Goal: Complete application form: Complete application form

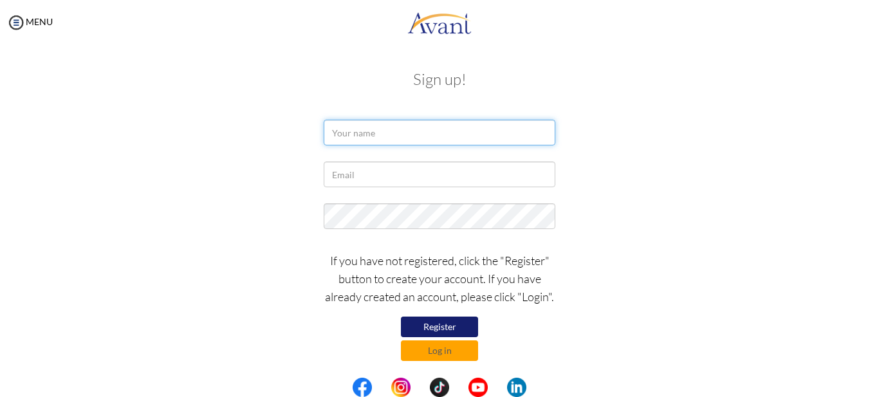
click at [381, 130] on input "text" at bounding box center [440, 133] width 232 height 26
type input "susan jepleting"
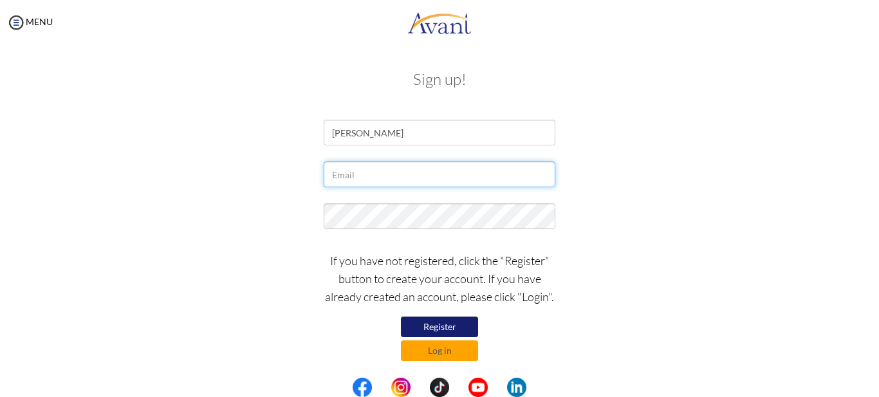
click at [360, 173] on input "text" at bounding box center [440, 174] width 232 height 26
type input "[EMAIL_ADDRESS][DOMAIN_NAME]"
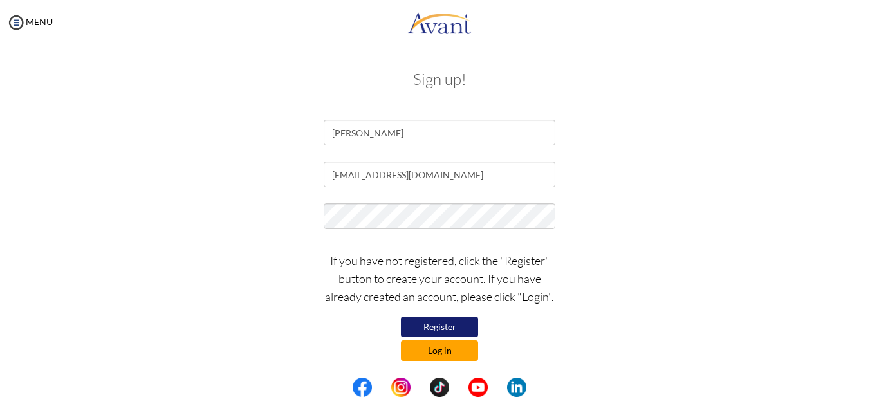
click at [457, 349] on button "Log in" at bounding box center [439, 350] width 77 height 21
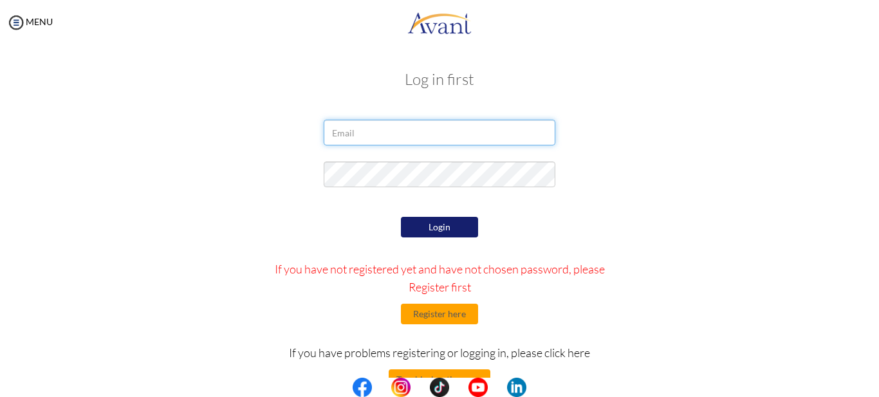
click at [370, 130] on input "email" at bounding box center [440, 133] width 232 height 26
type input "[EMAIL_ADDRESS][DOMAIN_NAME]"
click at [442, 233] on button "Login" at bounding box center [439, 227] width 77 height 21
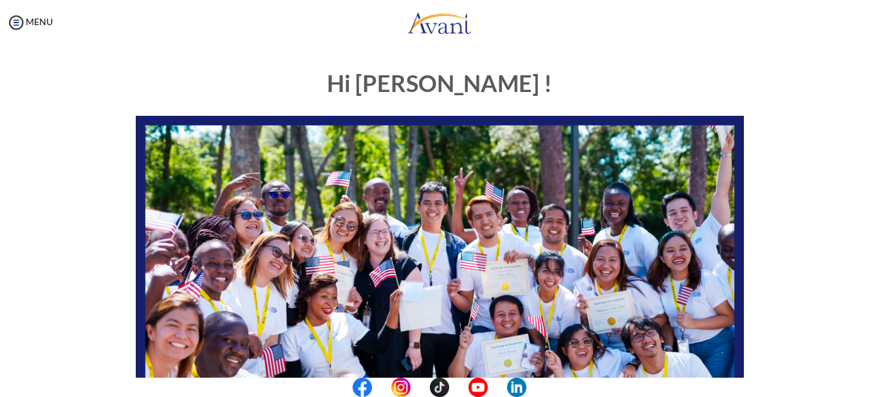
scroll to position [318, 0]
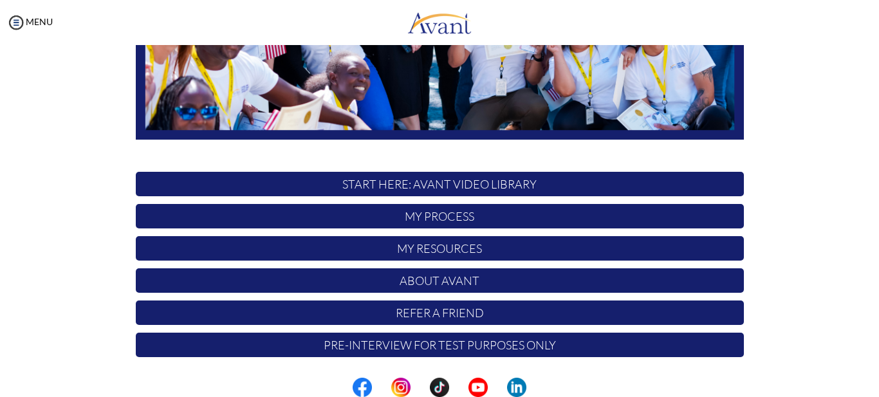
click at [506, 183] on p "START HERE: Avant Video Library" at bounding box center [440, 184] width 608 height 24
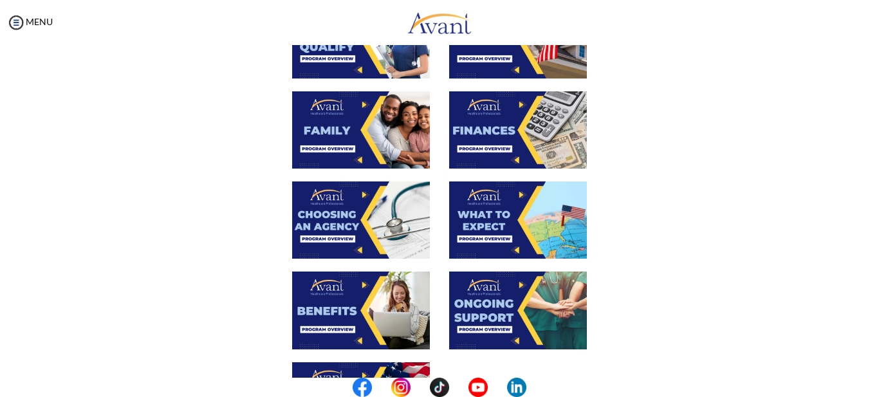
scroll to position [488, 0]
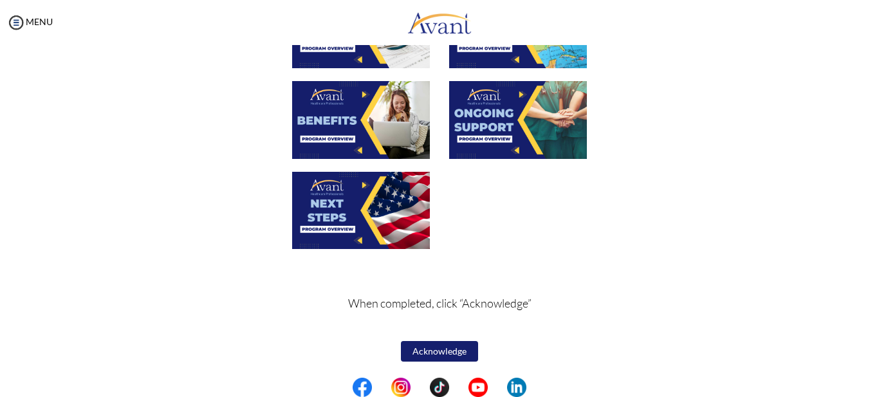
click at [430, 351] on button "Acknowledge" at bounding box center [439, 351] width 77 height 21
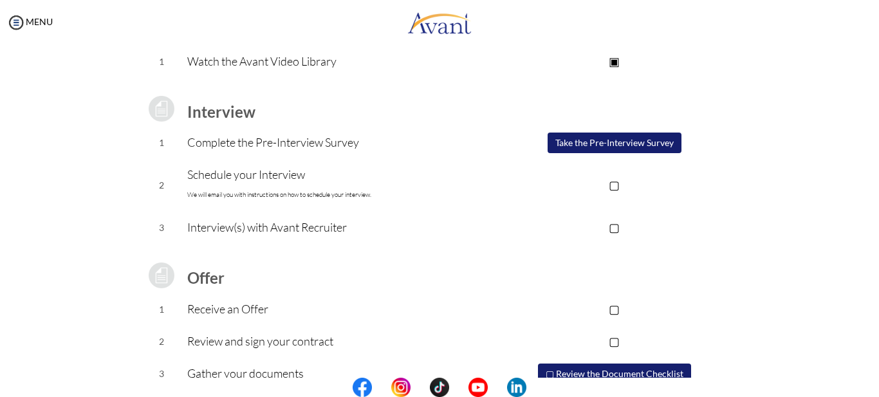
scroll to position [188, 0]
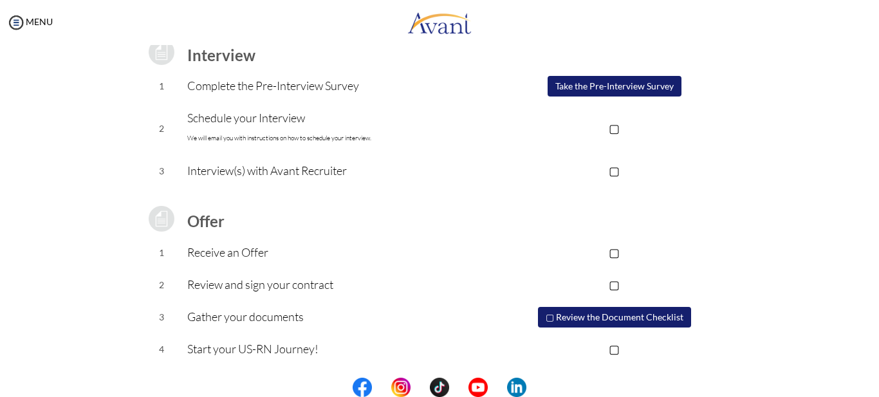
click at [624, 86] on button "Take the Pre-Interview Survey" at bounding box center [614, 86] width 134 height 21
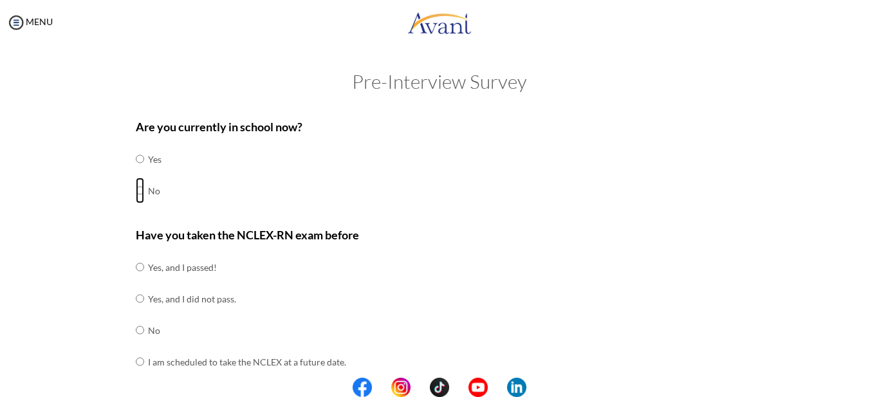
click at [136, 192] on input "radio" at bounding box center [140, 191] width 8 height 26
radio input "true"
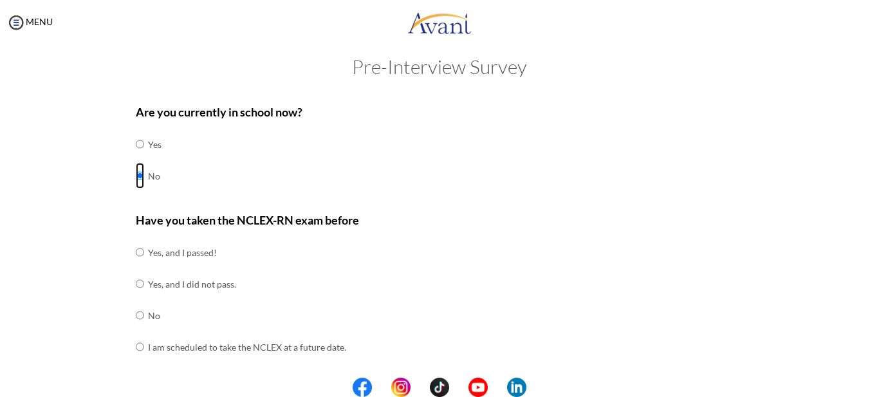
scroll to position [0, 0]
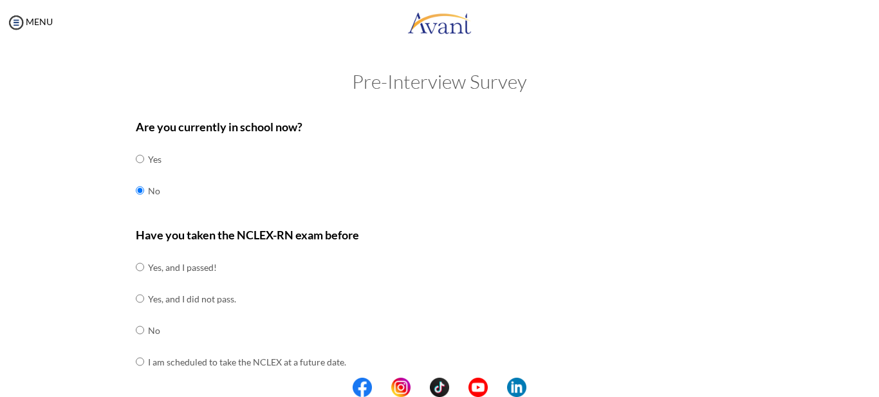
click at [136, 329] on input "radio" at bounding box center [140, 330] width 8 height 26
radio input "true"
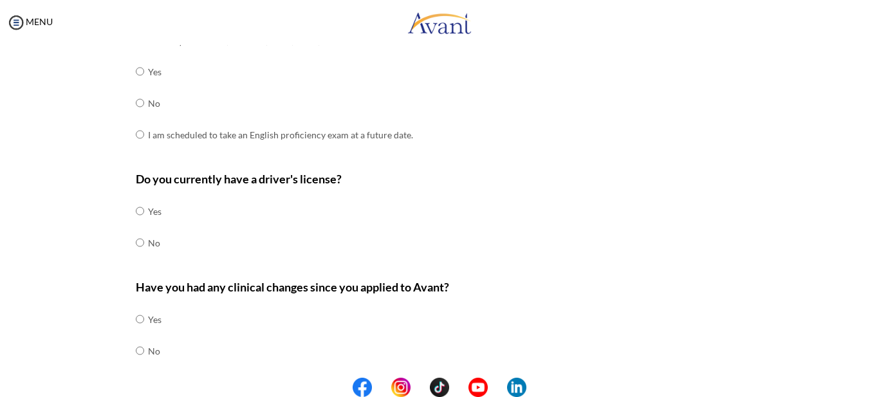
scroll to position [426, 0]
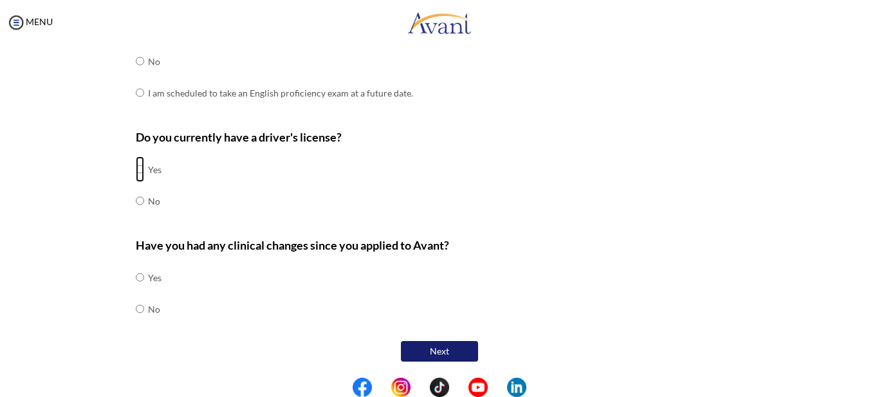
click at [136, 169] on input "radio" at bounding box center [140, 169] width 8 height 26
radio input "true"
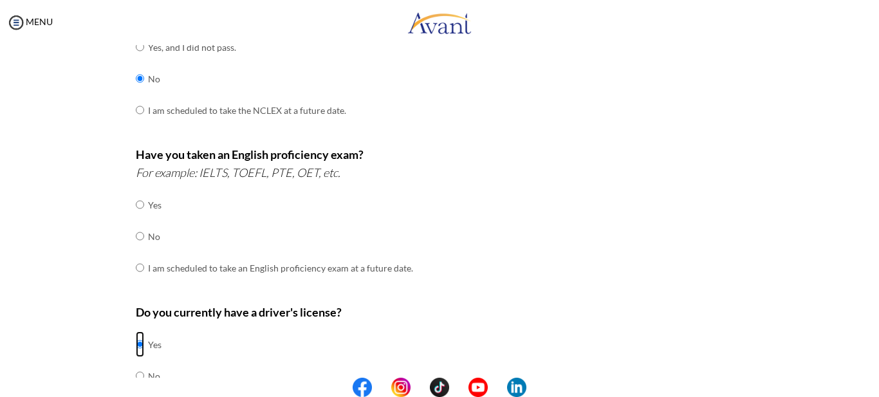
scroll to position [312, 0]
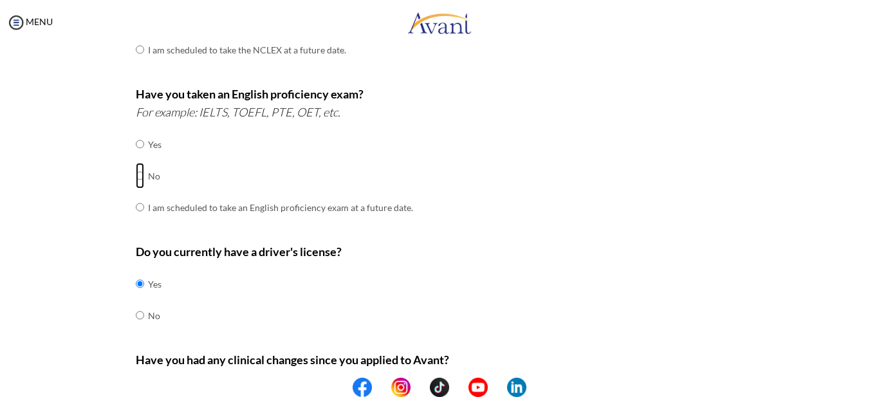
click at [137, 170] on input "radio" at bounding box center [140, 176] width 8 height 26
radio input "true"
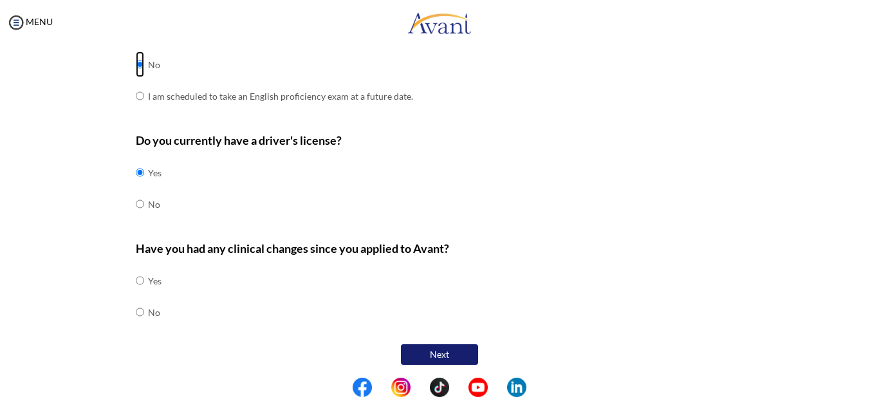
scroll to position [426, 0]
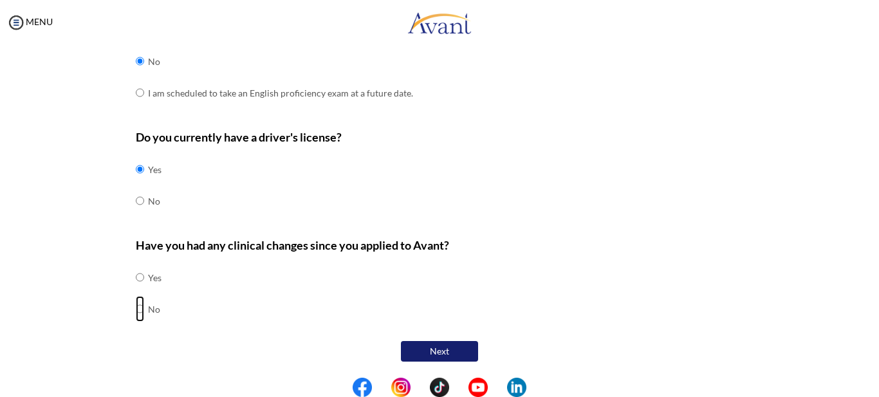
click at [136, 309] on input "radio" at bounding box center [140, 309] width 8 height 26
radio input "true"
click at [459, 358] on button "Next" at bounding box center [439, 351] width 77 height 21
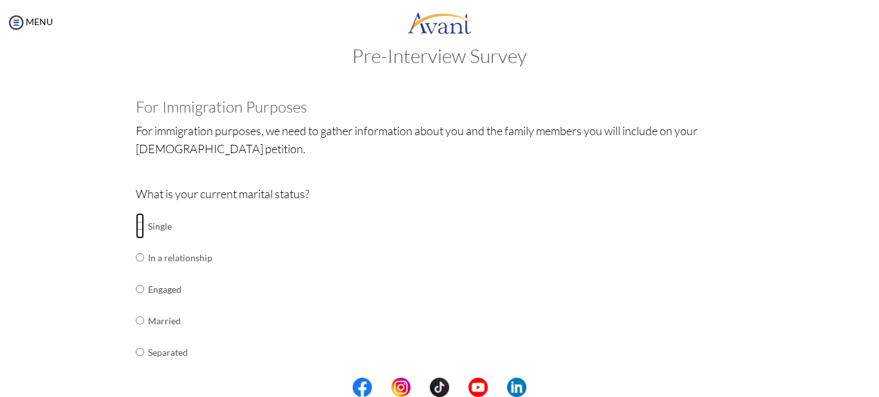
click at [136, 227] on input "radio" at bounding box center [140, 226] width 8 height 26
radio input "true"
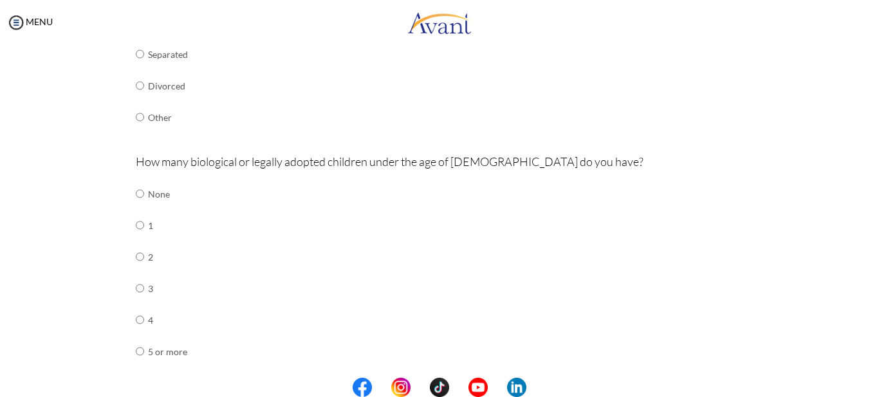
scroll to position [474, 0]
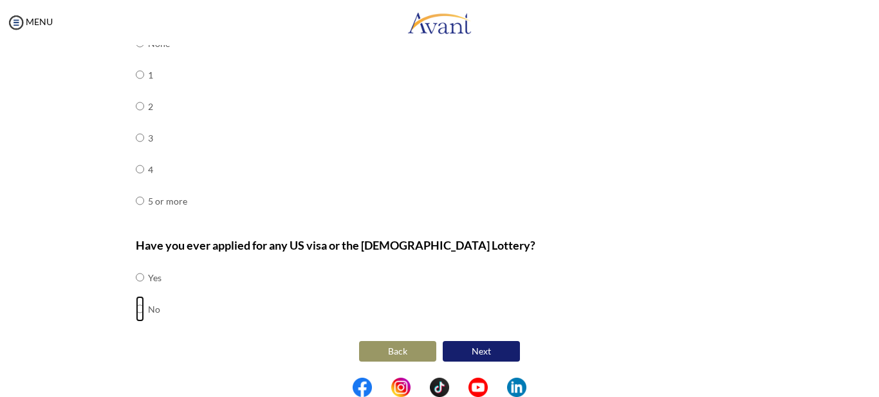
click at [136, 309] on input "radio" at bounding box center [140, 309] width 8 height 26
radio input "true"
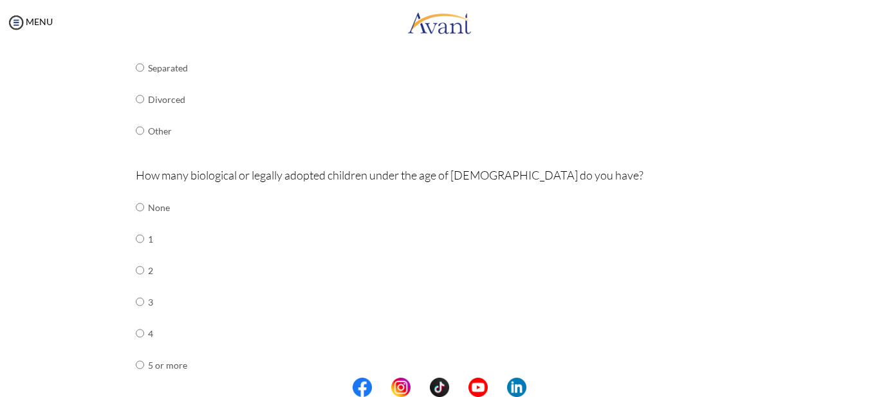
scroll to position [302, 0]
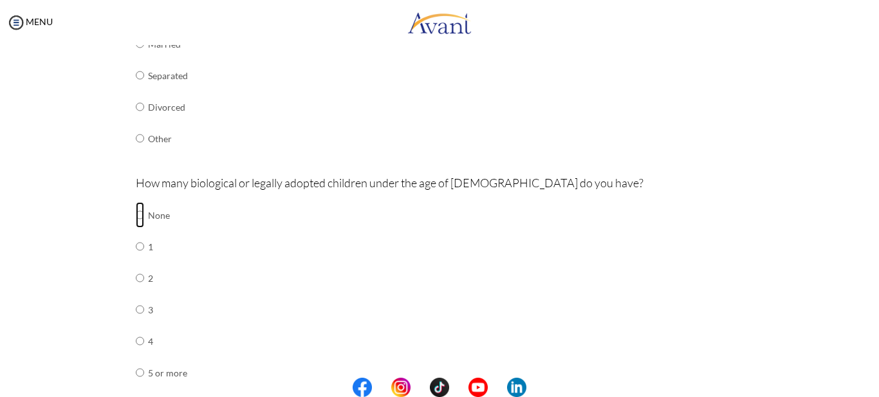
click at [136, 216] on input "radio" at bounding box center [140, 215] width 8 height 26
radio input "true"
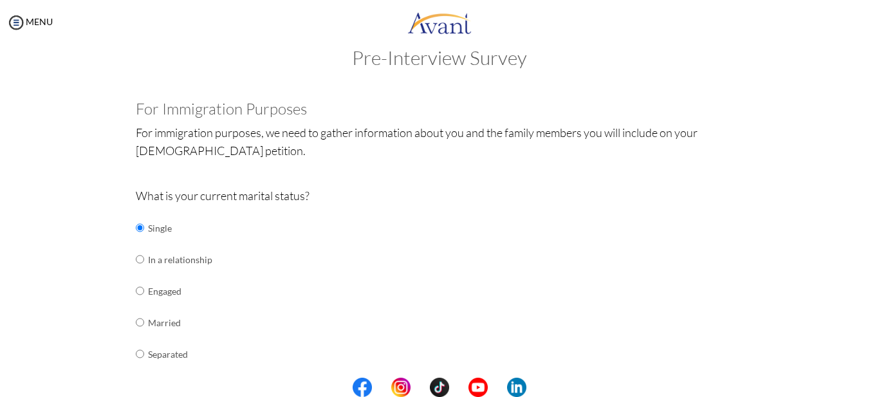
scroll to position [474, 0]
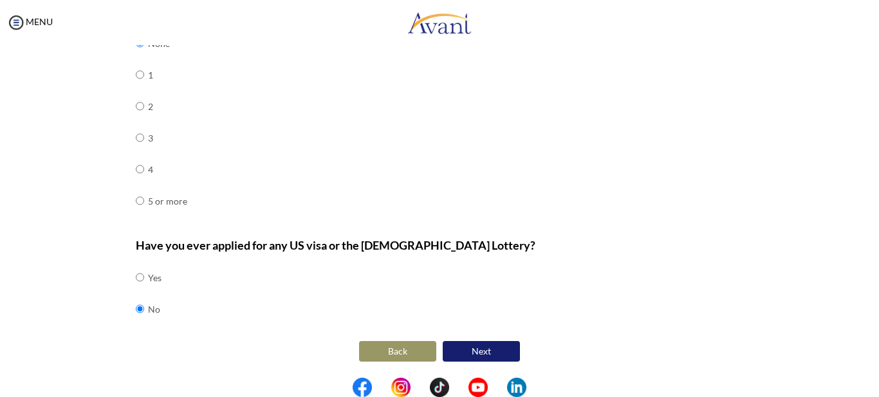
click at [491, 347] on button "Next" at bounding box center [480, 351] width 77 height 21
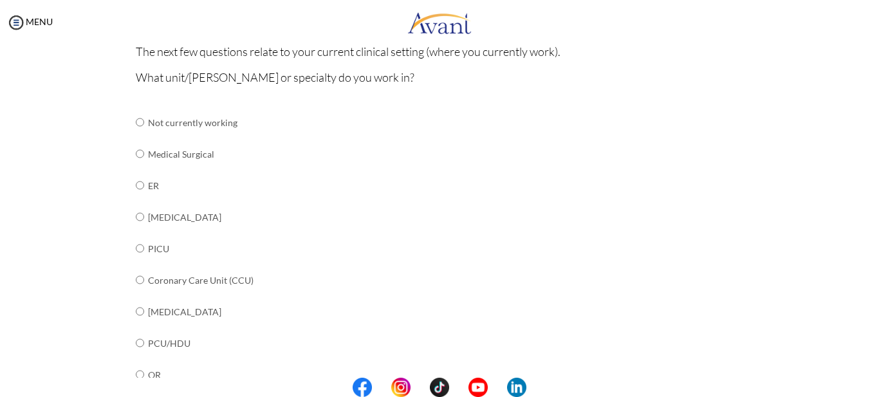
scroll to position [126, 0]
click at [136, 150] on input "radio" at bounding box center [140, 152] width 8 height 26
radio input "true"
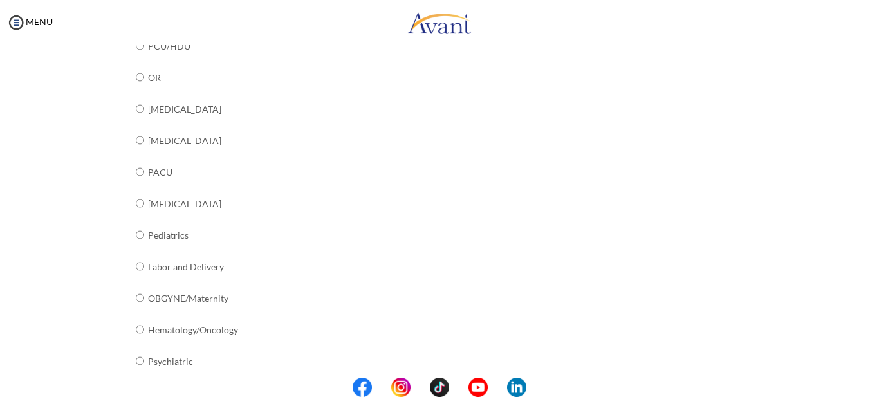
scroll to position [536, 0]
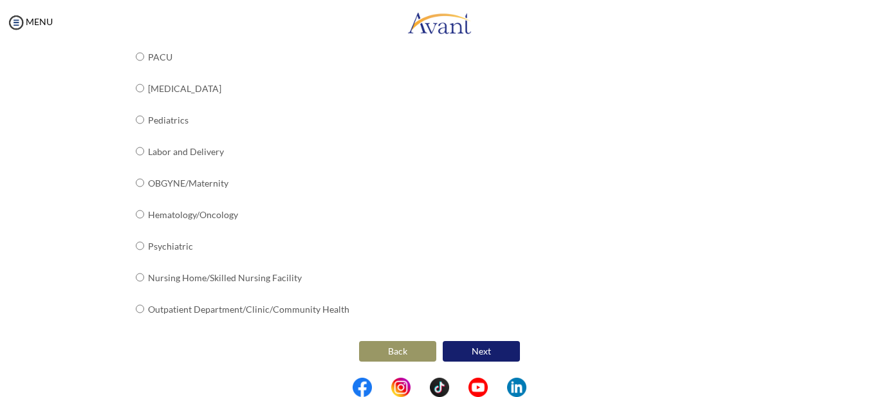
click at [481, 345] on button "Next" at bounding box center [480, 351] width 77 height 21
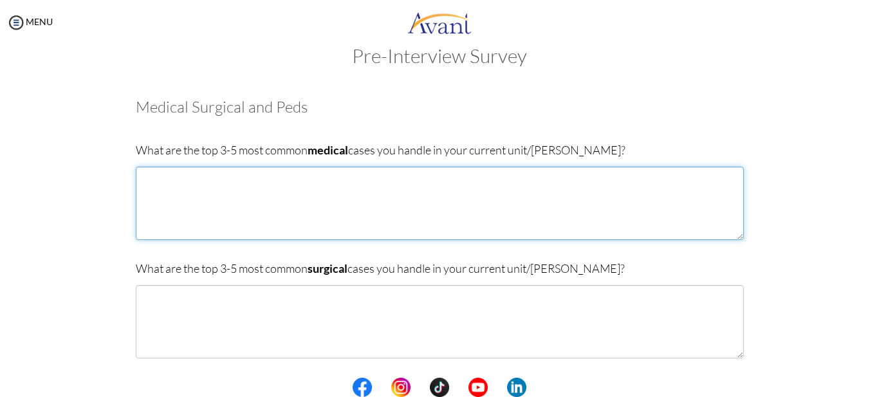
click at [206, 191] on textarea at bounding box center [440, 203] width 608 height 73
click at [150, 173] on textarea "1.HY" at bounding box center [440, 203] width 608 height 73
click at [149, 205] on textarea "1.Hypertension 2.Diabetes 3. 4" at bounding box center [440, 203] width 608 height 73
click at [149, 216] on textarea "1.Hypertension 2.Diabetes 3.cancers 4" at bounding box center [440, 203] width 608 height 73
type textarea "1.Hypertension 2.Diabetes 3.cancers 4"
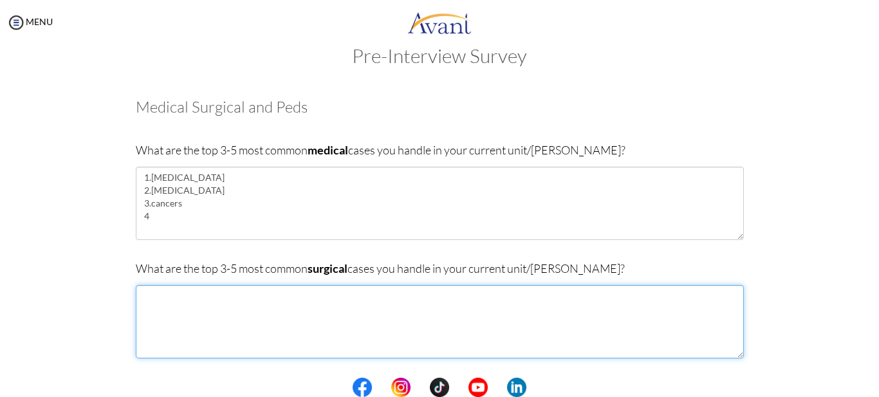
click at [190, 316] on textarea at bounding box center [440, 321] width 608 height 73
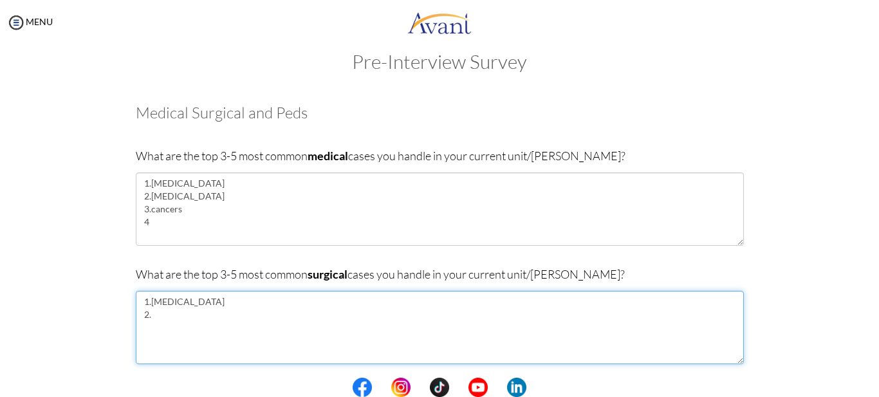
scroll to position [5, 0]
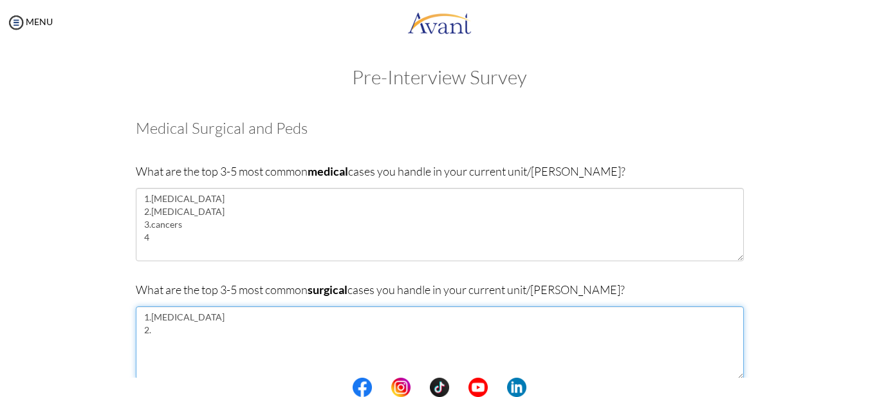
drag, startPoint x: 190, startPoint y: 321, endPoint x: 170, endPoint y: 350, distance: 35.5
click at [170, 350] on textarea "1.Intestinal obstruction 2." at bounding box center [440, 342] width 608 height 73
type textarea "1.Intestinal obstruction 2.Appendicitis 3. 4. 5."
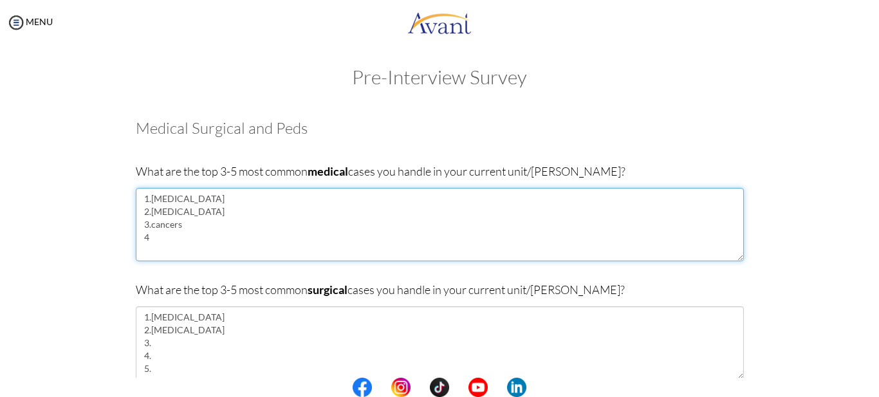
click at [148, 240] on textarea "1.Hypertension 2.Diabetes 3.cancers 4" at bounding box center [440, 224] width 608 height 73
type textarea "1.Hypertension 2.Diabetes 3.cancers 4. 5."
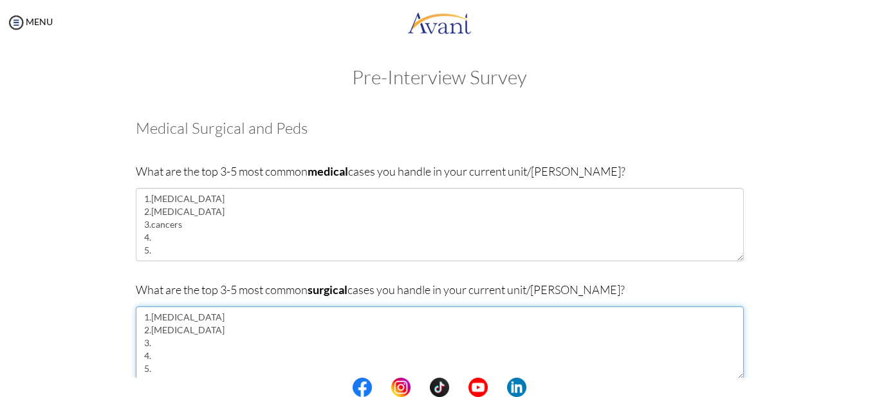
click at [152, 346] on textarea "1.Intestinal obstruction 2.Appendicitis 3. 4. 5." at bounding box center [440, 342] width 608 height 73
click at [152, 356] on textarea "1.Intestinal obstruction 2.Appendicitis 3.Burns 4. 5." at bounding box center [440, 342] width 608 height 73
click at [175, 348] on textarea "1.Intestinal obstruction 2.Appendicitis 3.Burns 4. 5." at bounding box center [440, 342] width 608 height 73
click at [154, 356] on textarea "1.Intestinal obstruction 2.Appendicitis 3.Burns,skin grafts 4. 5." at bounding box center [440, 342] width 608 height 73
click at [194, 356] on textarea "1.Intestinal obstruction 2.Appendicitis 3.Burns,skin grafts 4.cardiac traun 5." at bounding box center [440, 342] width 608 height 73
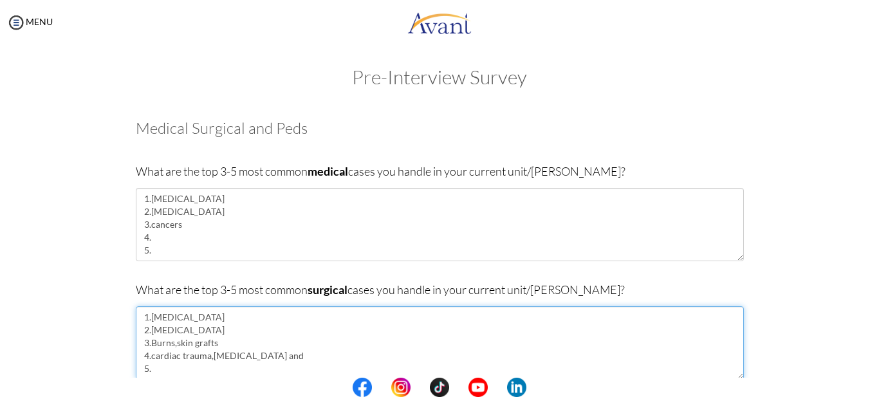
click at [214, 361] on textarea "1.Intestinal obstruction 2.Appendicitis 3.Burns,skin grafts 4.cardiac trauma,pn…" at bounding box center [440, 342] width 608 height 73
click at [203, 356] on textarea "1.Intestinal obstruction 2.Appendicitis 3.Burns,skin grafts 4.cardiac trauma,pn…" at bounding box center [440, 342] width 608 height 73
click at [286, 355] on textarea "1.Intestinal obstruction 2.Appendicitis 3.Burns,skin grafts 4.cardiac trauma ,p…" at bounding box center [440, 342] width 608 height 73
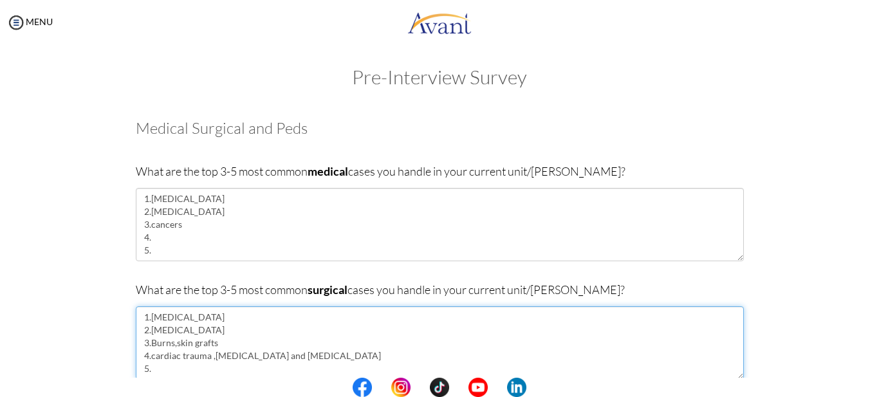
click at [149, 369] on textarea "1.Intestinal obstruction 2.Appendicitis 3.Burns,skin grafts 4.cardiac trauma ,p…" at bounding box center [440, 342] width 608 height 73
click at [169, 342] on textarea "1.Intestinal obstruction 2.Appendicitis 3.Burns,skin grafts 4.cardiac trauma ,p…" at bounding box center [440, 342] width 608 height 73
click at [152, 370] on textarea "1.Intestinal obstruction 2.Appendicitis 3.Burns ,skin grafts 4.cardiac trauma ,…" at bounding box center [440, 342] width 608 height 73
type textarea "1.Intestinal obstruction 2.Appendicitis 3.Burns ,skin grafts 4.cardiac trauma ,…"
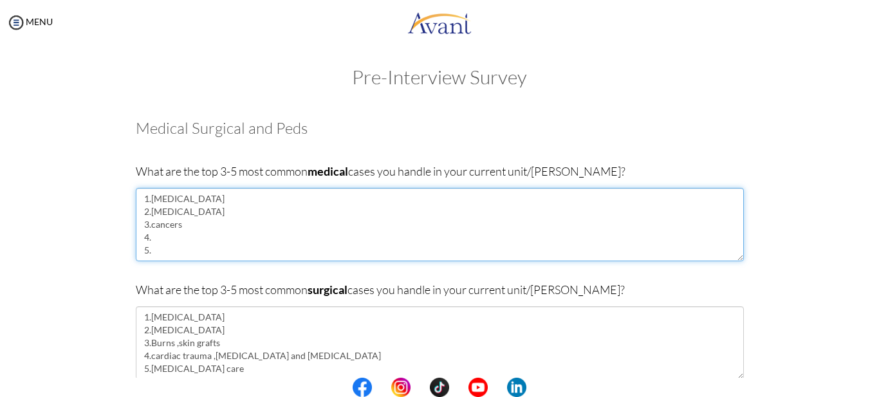
click at [156, 237] on textarea "1.Hypertension 2.Diabetes 3.cancers 4. 5." at bounding box center [440, 224] width 608 height 73
click at [149, 251] on textarea "1.Hypertension 2.Diabetes 3.cancers 4.pneumonia 5." at bounding box center [440, 224] width 608 height 73
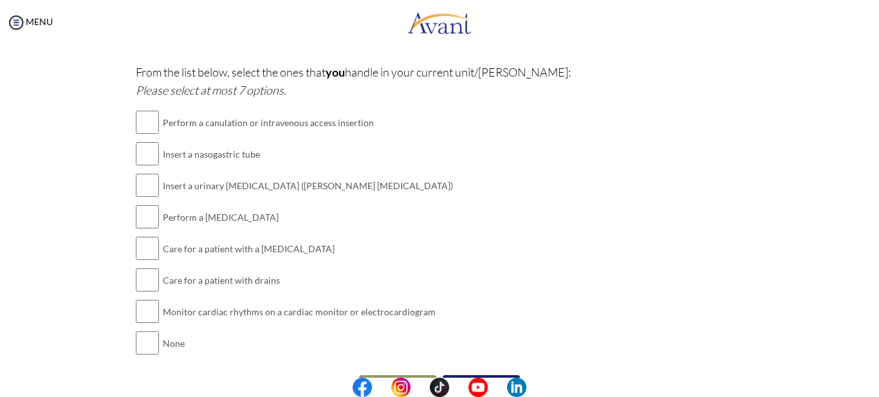
type textarea "1.Hypertension 2.Diabetes 3.cancers 4.pneumonia 5.cardiovascular disease"
click at [139, 123] on input "checkbox" at bounding box center [147, 122] width 23 height 26
checkbox input "true"
click at [136, 151] on input "checkbox" at bounding box center [147, 154] width 23 height 26
checkbox input "true"
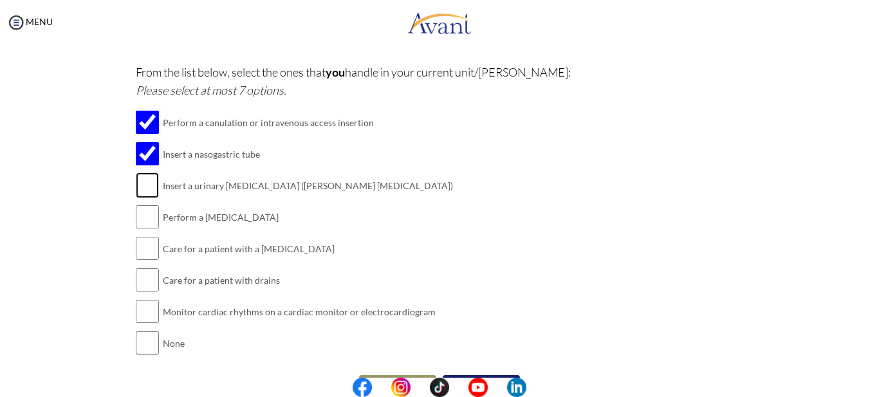
click at [144, 183] on input "checkbox" at bounding box center [147, 185] width 23 height 26
checkbox input "true"
click at [141, 218] on input "checkbox" at bounding box center [147, 217] width 23 height 26
checkbox input "true"
click at [144, 254] on input "checkbox" at bounding box center [147, 248] width 23 height 26
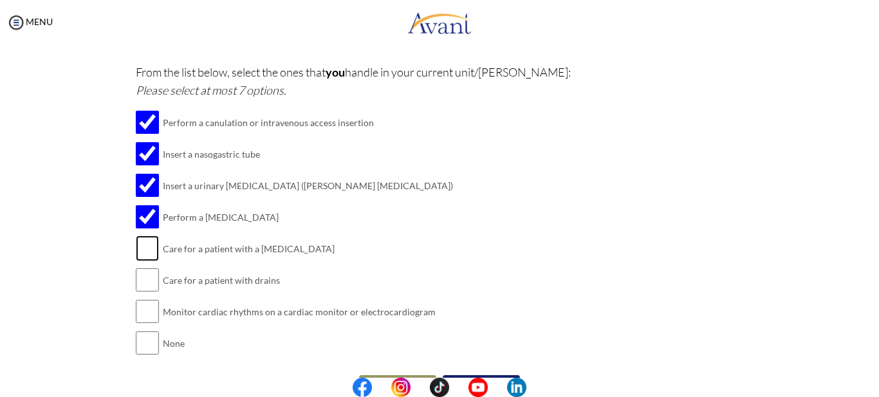
checkbox input "true"
click at [141, 279] on input "checkbox" at bounding box center [147, 280] width 23 height 26
checkbox input "true"
click at [141, 315] on input "checkbox" at bounding box center [147, 311] width 23 height 26
checkbox input "true"
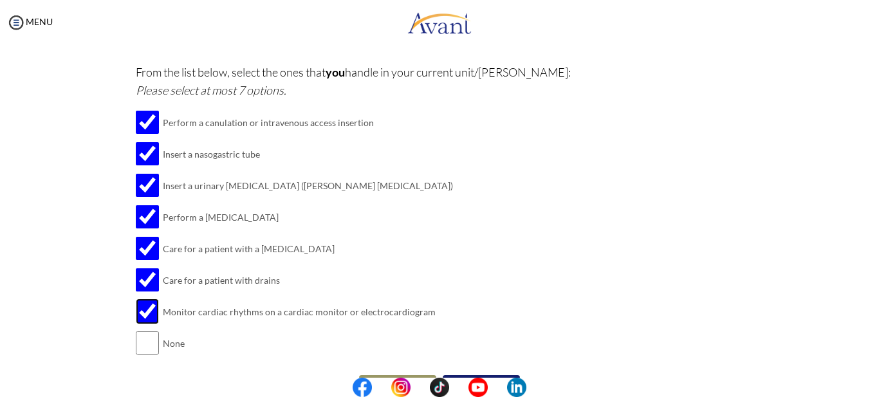
scroll to position [374, 0]
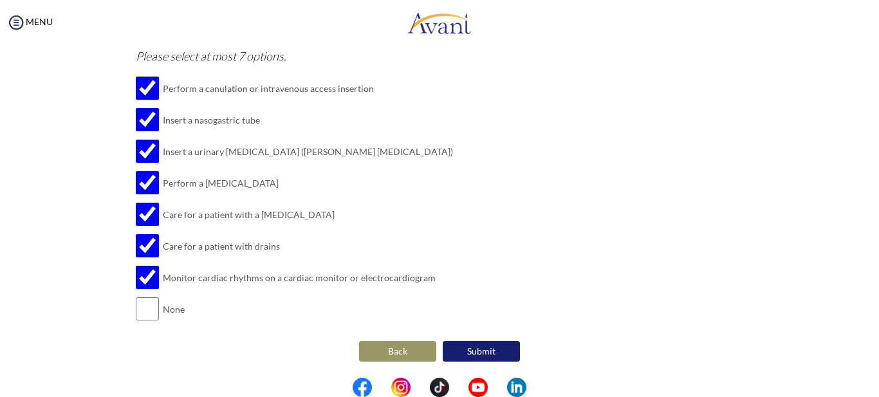
click at [486, 353] on button "Submit" at bounding box center [480, 351] width 77 height 21
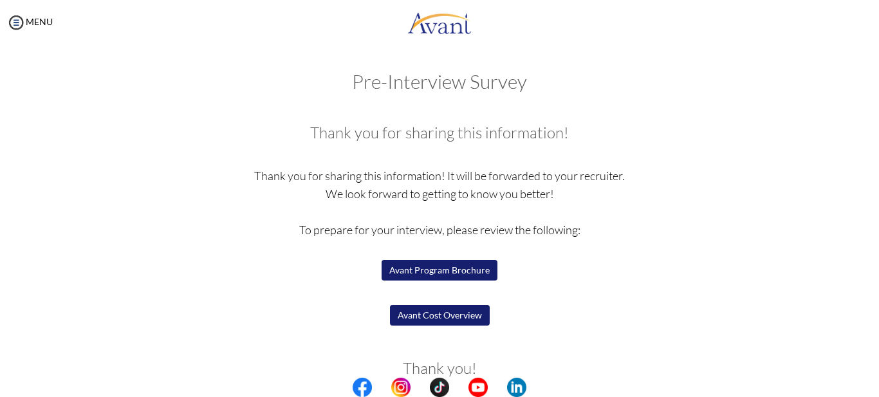
click at [462, 272] on button "Avant Program Brochure" at bounding box center [439, 270] width 116 height 21
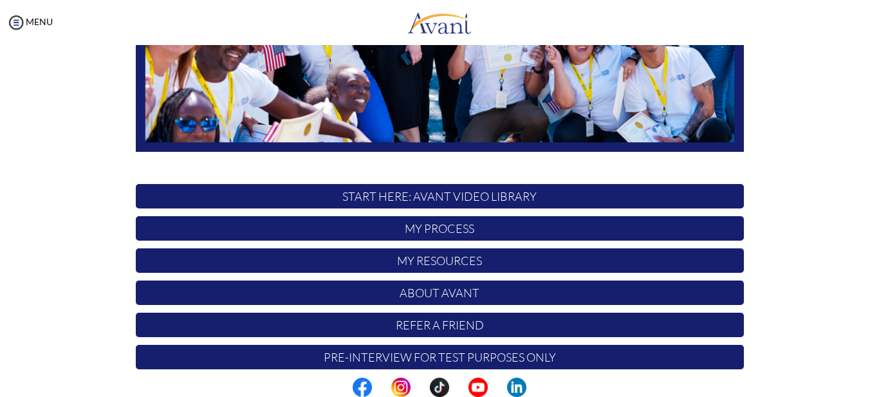
scroll to position [318, 0]
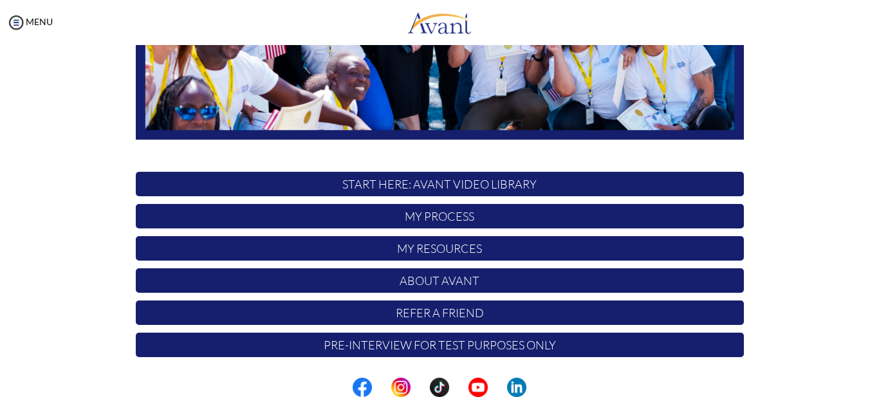
click at [371, 210] on p "My Process" at bounding box center [440, 216] width 608 height 24
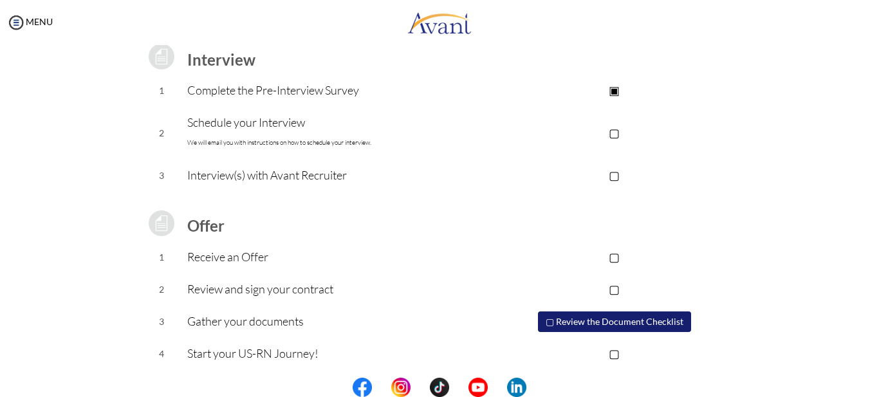
scroll to position [188, 0]
